Goal: Navigation & Orientation: Understand site structure

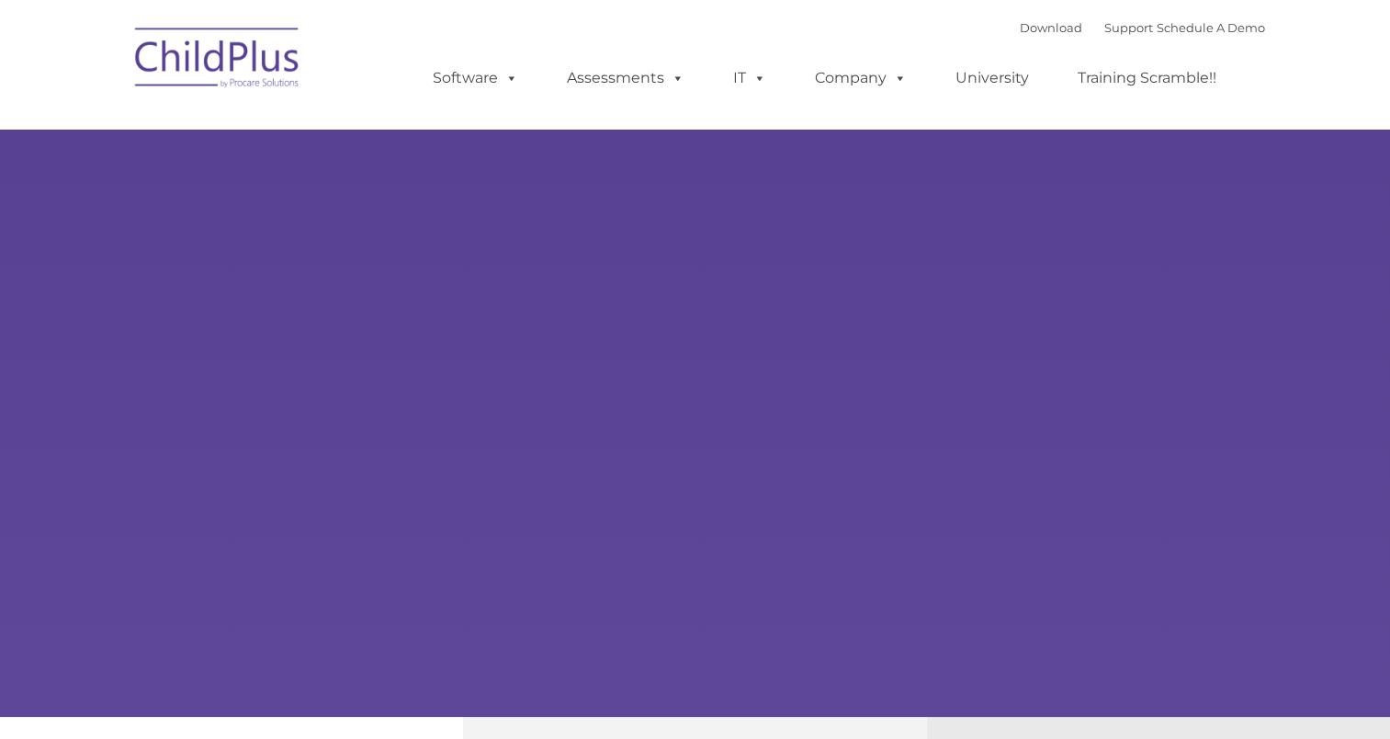
type input ""
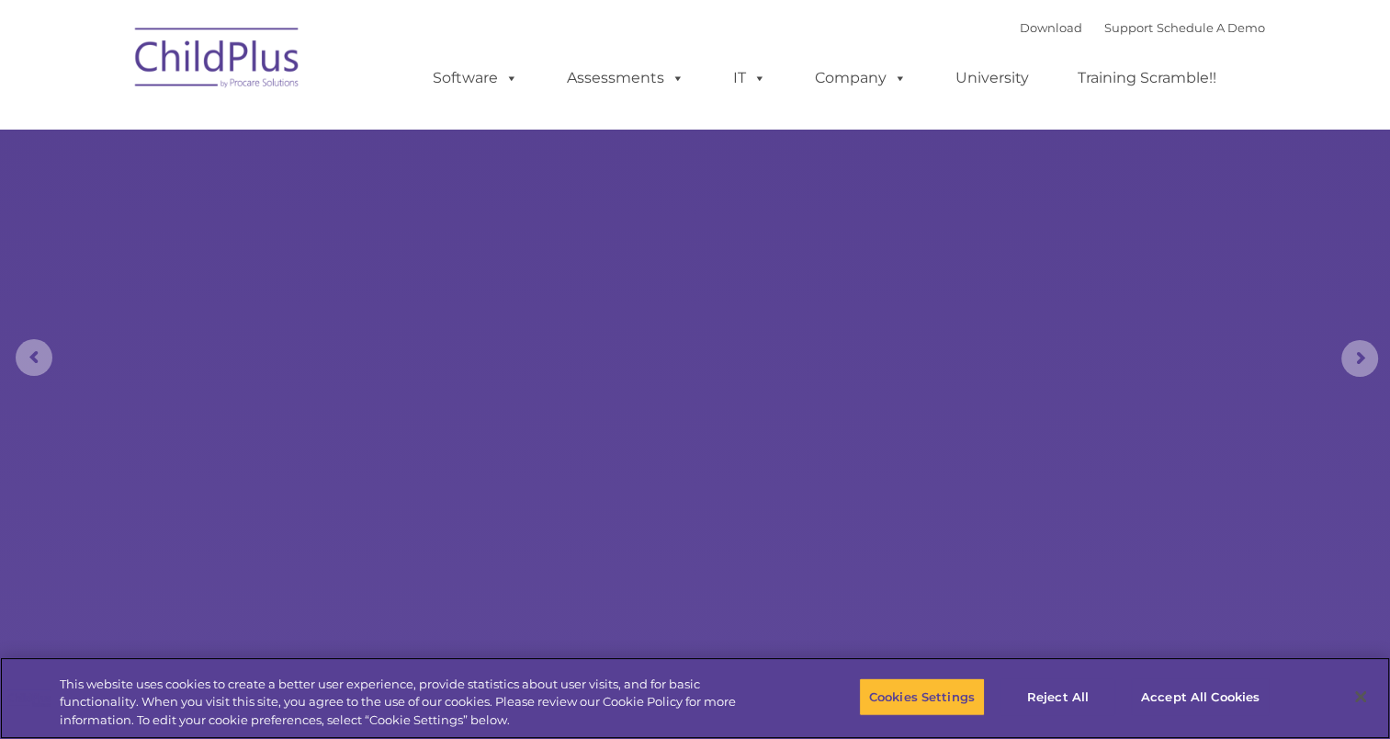
select select "MEDIUM"
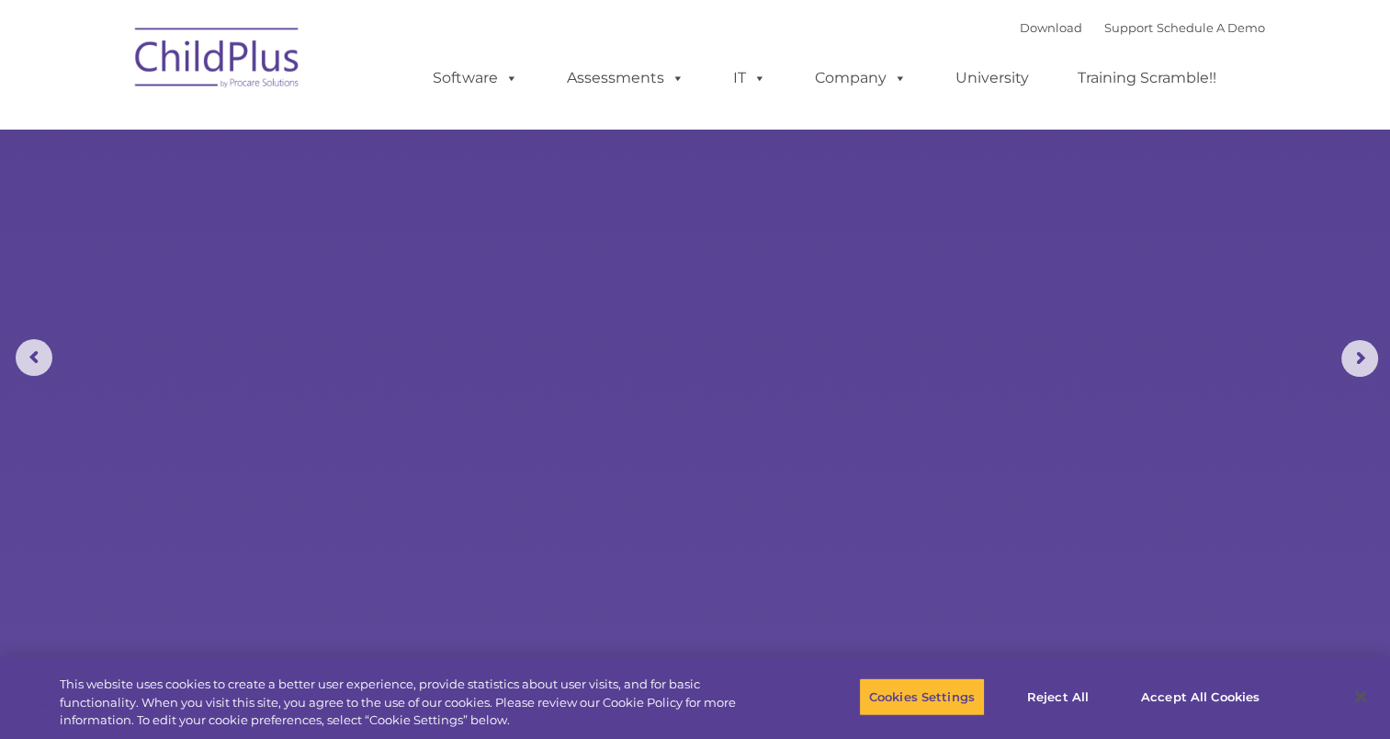
click at [1187, 126] on nav "Download Support | Schedule A Demo  MENU MENU Software ChildPlus: The original…" at bounding box center [695, 64] width 1390 height 129
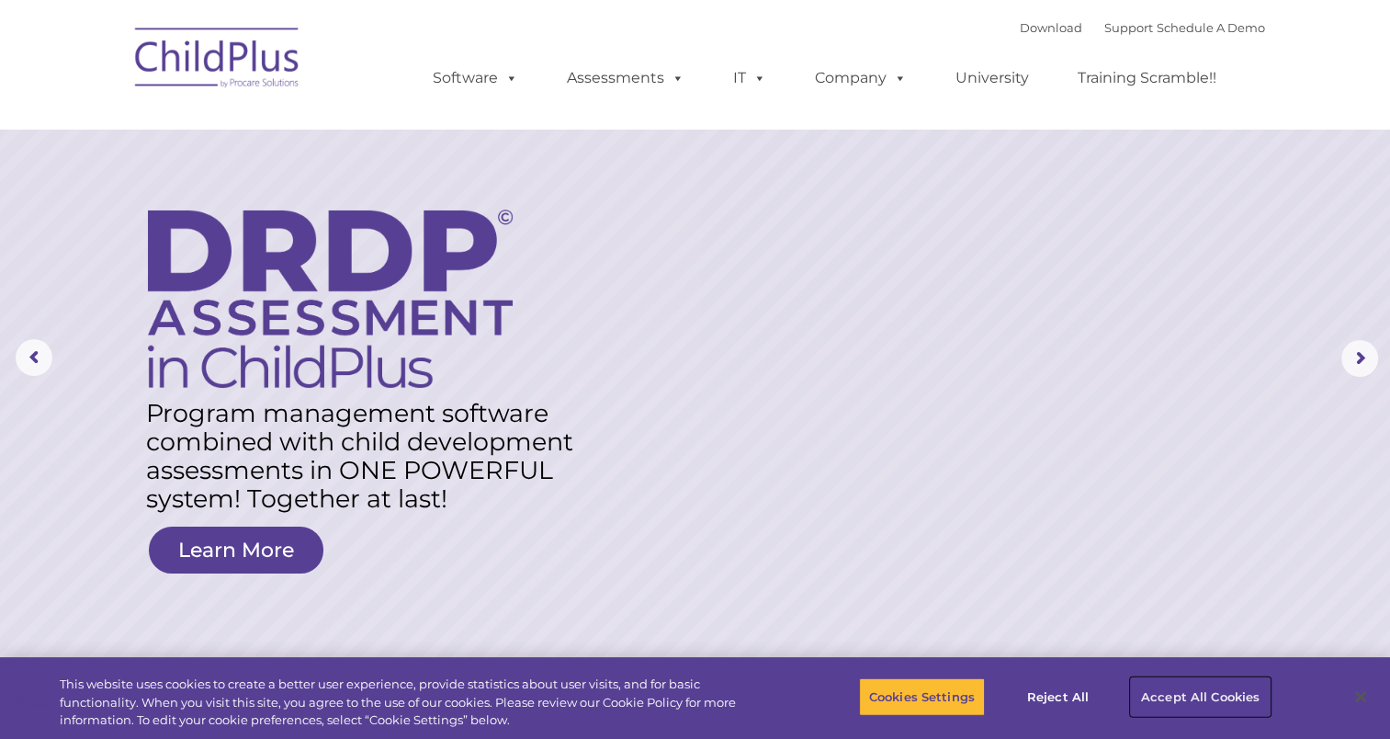
click at [1215, 693] on button "Accept All Cookies" at bounding box center [1200, 696] width 139 height 39
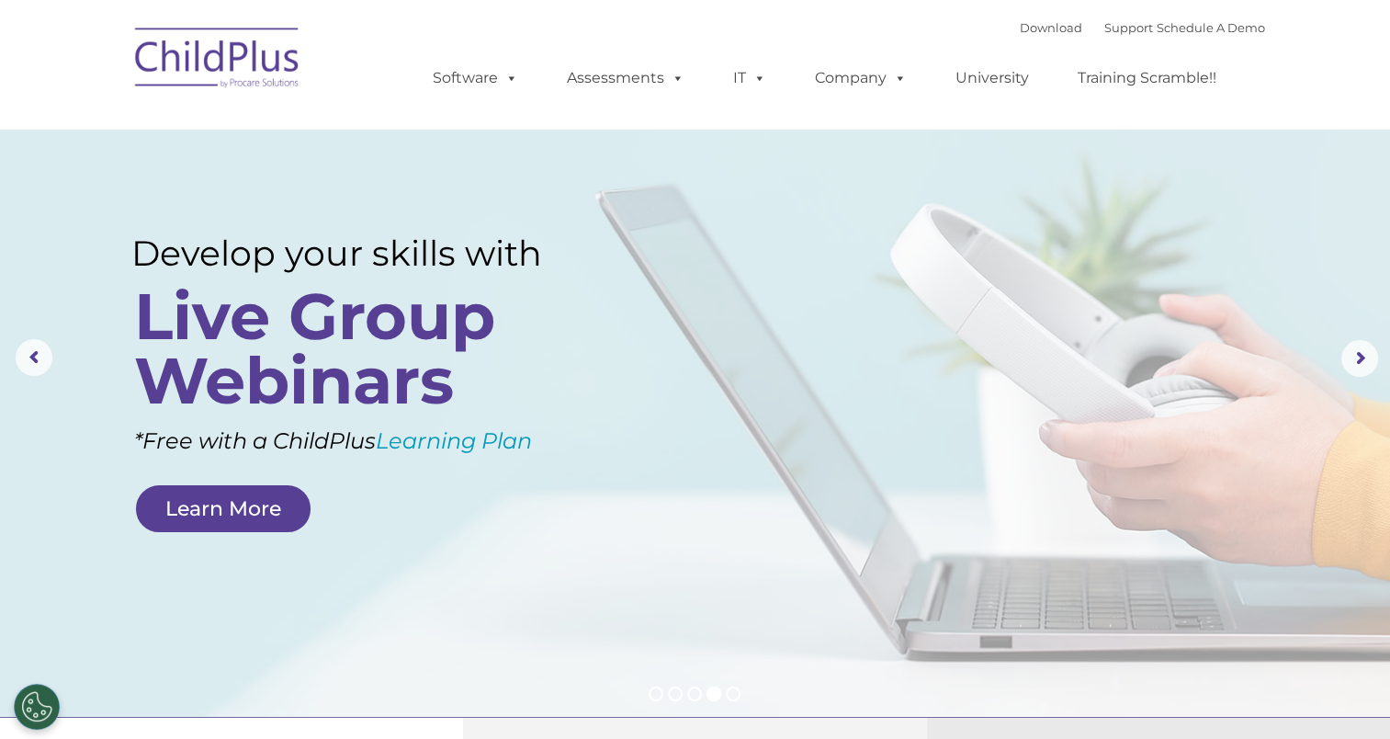
click at [205, 68] on img at bounding box center [218, 61] width 184 height 92
